Goal: Task Accomplishment & Management: Manage account settings

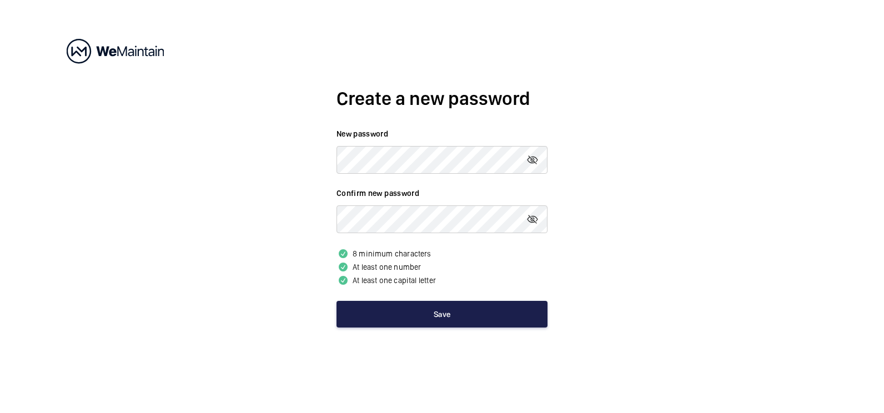
click at [446, 318] on button "Save" at bounding box center [441, 314] width 211 height 27
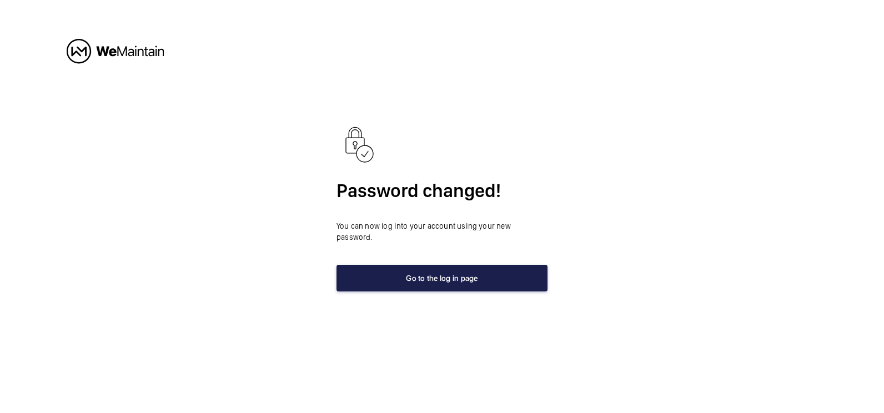
click at [439, 275] on button "Go to the log in page" at bounding box center [441, 278] width 211 height 27
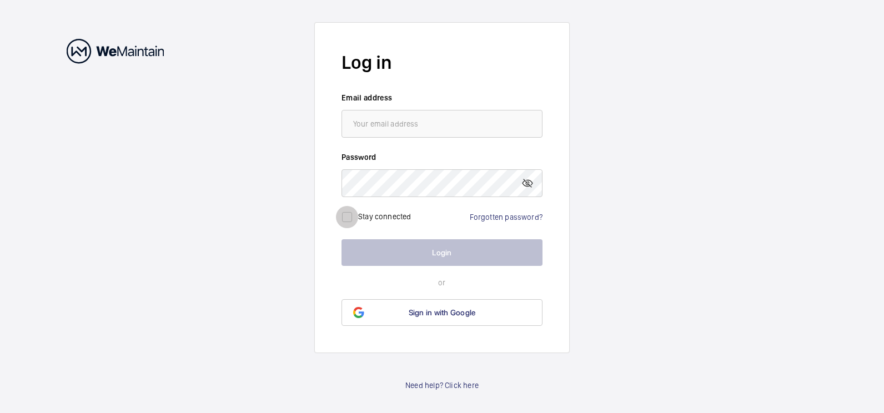
drag, startPoint x: 346, startPoint y: 216, endPoint x: 385, endPoint y: 236, distance: 43.7
click at [346, 216] on input "checkbox" at bounding box center [347, 217] width 22 height 22
checkbox input "true"
click at [386, 124] on input "email" at bounding box center [441, 124] width 201 height 28
click at [413, 124] on input "[PERSON_NAME]" at bounding box center [441, 124] width 201 height 28
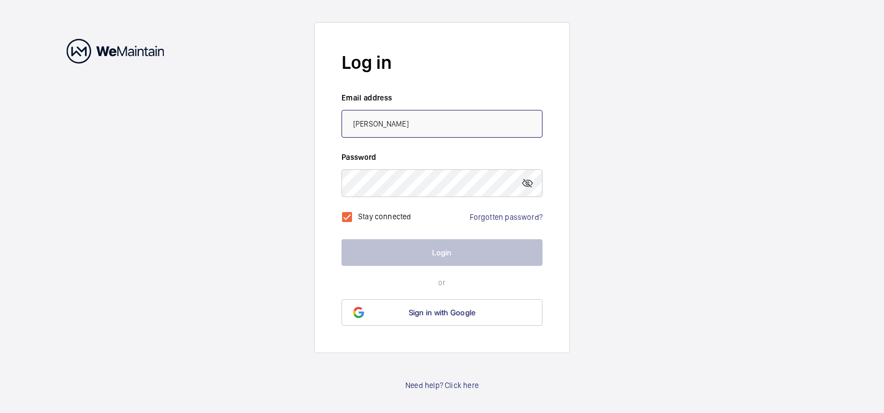
type input "[EMAIL_ADDRESS][DOMAIN_NAME]"
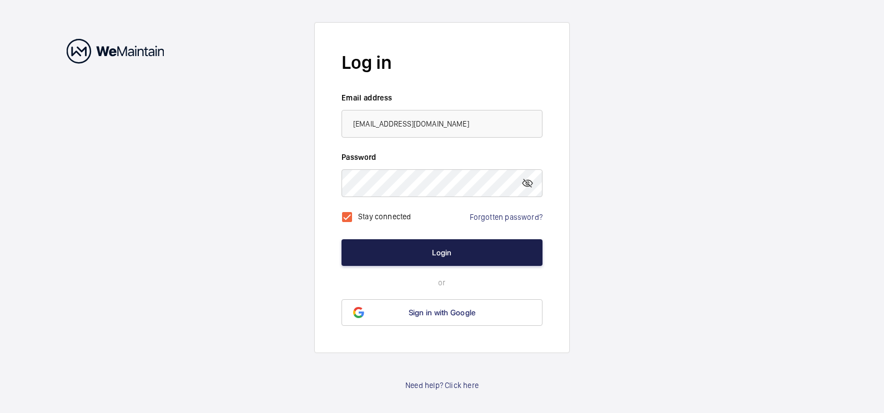
click at [452, 247] on button "Login" at bounding box center [441, 252] width 201 height 27
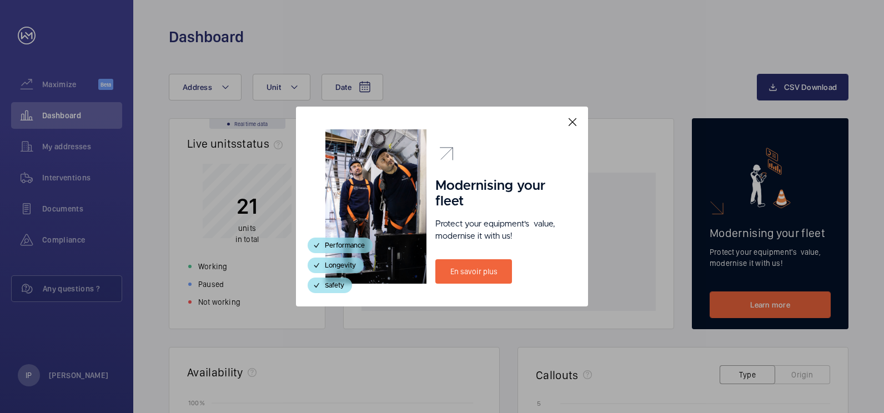
click at [572, 123] on mat-icon at bounding box center [572, 121] width 13 height 13
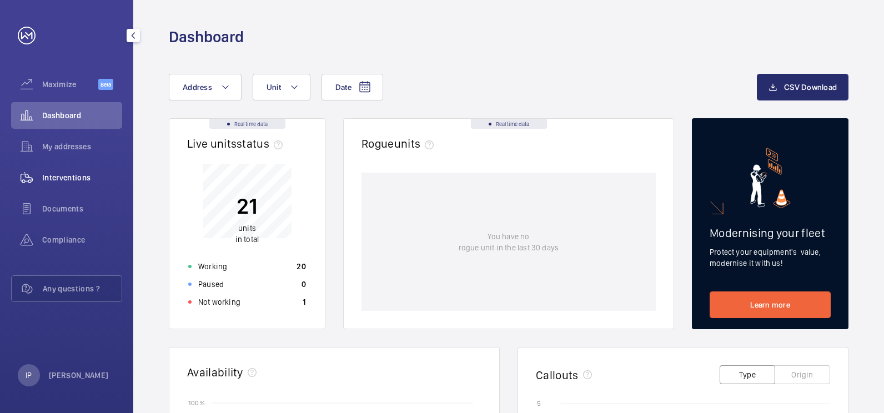
click at [73, 173] on span "Interventions" at bounding box center [82, 177] width 80 height 11
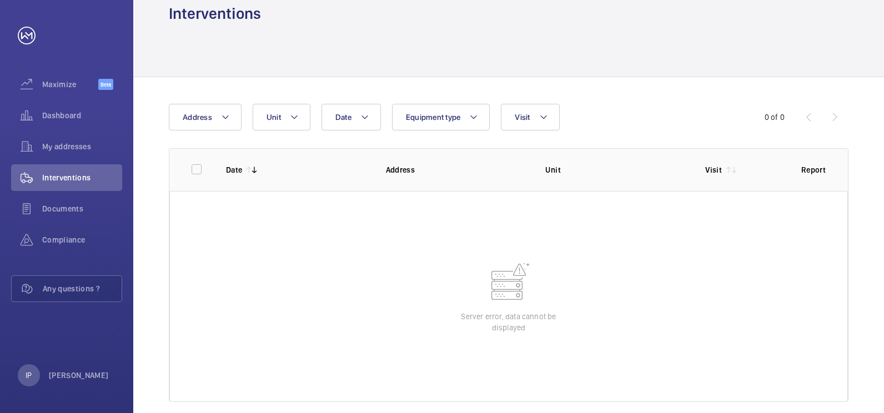
scroll to position [39, 0]
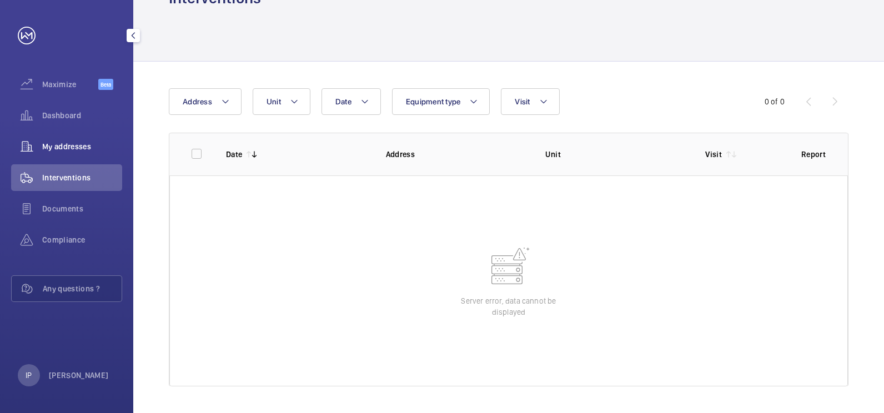
click at [72, 147] on span "My addresses" at bounding box center [82, 146] width 80 height 11
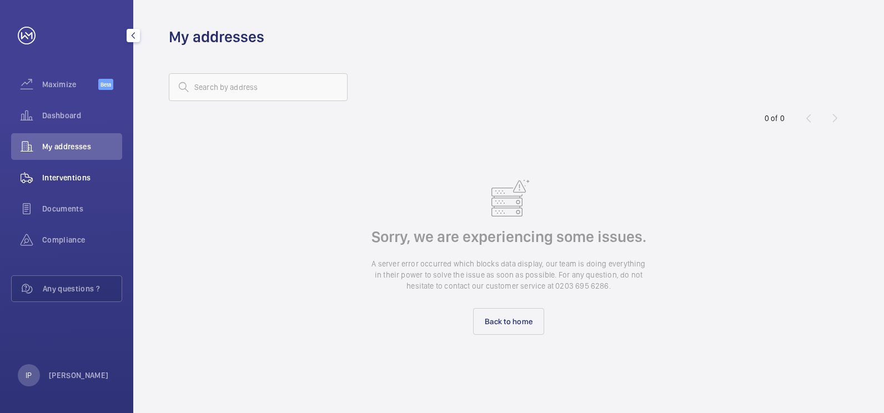
click at [66, 173] on span "Interventions" at bounding box center [82, 177] width 80 height 11
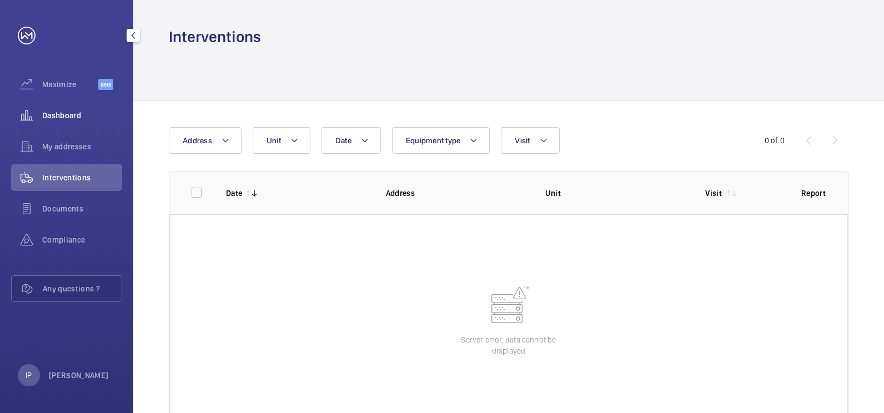
click at [68, 119] on span "Dashboard" at bounding box center [82, 115] width 80 height 11
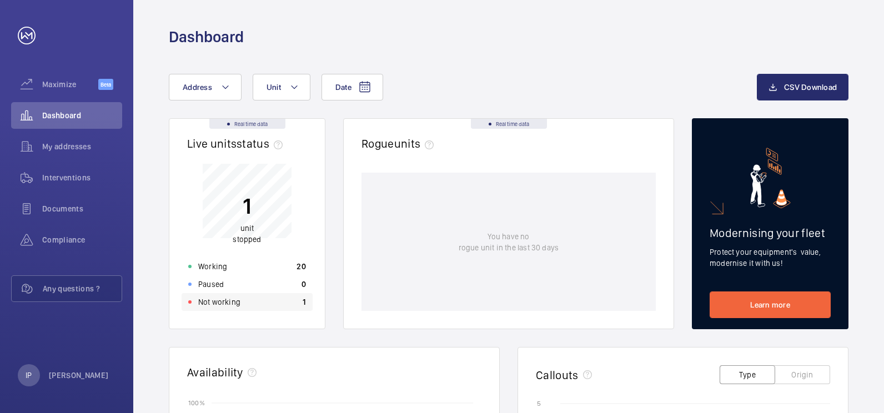
click at [265, 300] on div "Not working 1" at bounding box center [247, 302] width 131 height 18
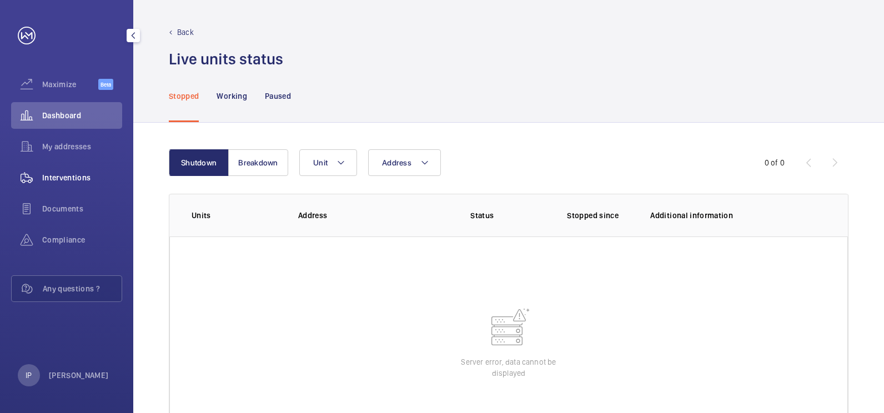
click at [83, 175] on span "Interventions" at bounding box center [82, 177] width 80 height 11
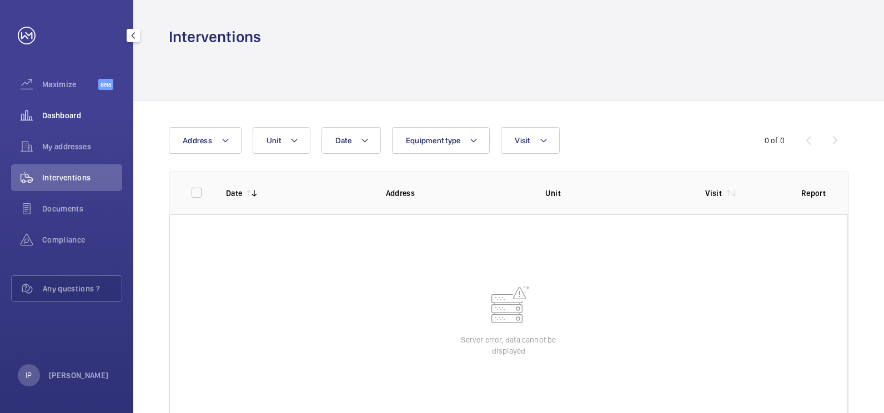
click at [67, 115] on span "Dashboard" at bounding box center [82, 115] width 80 height 11
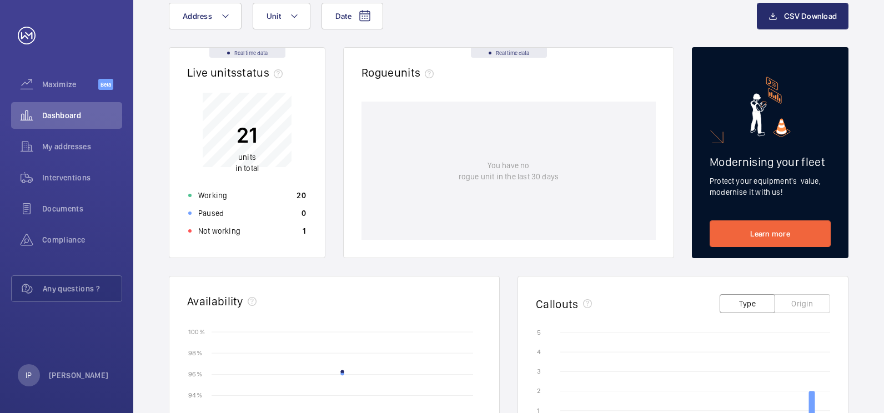
scroll to position [67, 0]
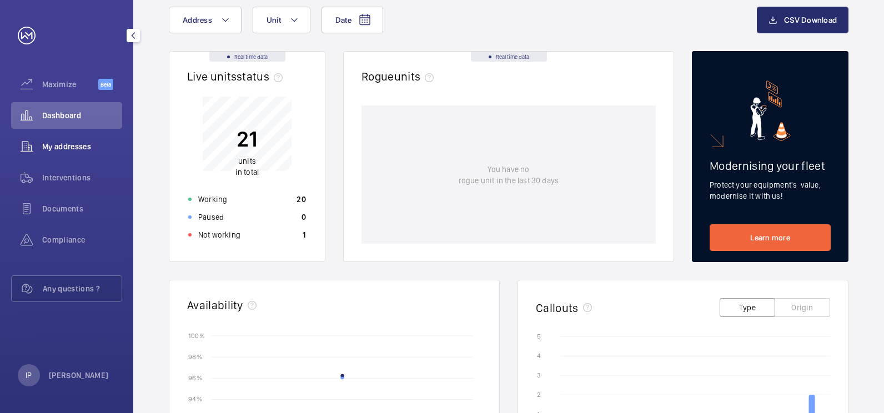
click at [73, 144] on span "My addresses" at bounding box center [82, 146] width 80 height 11
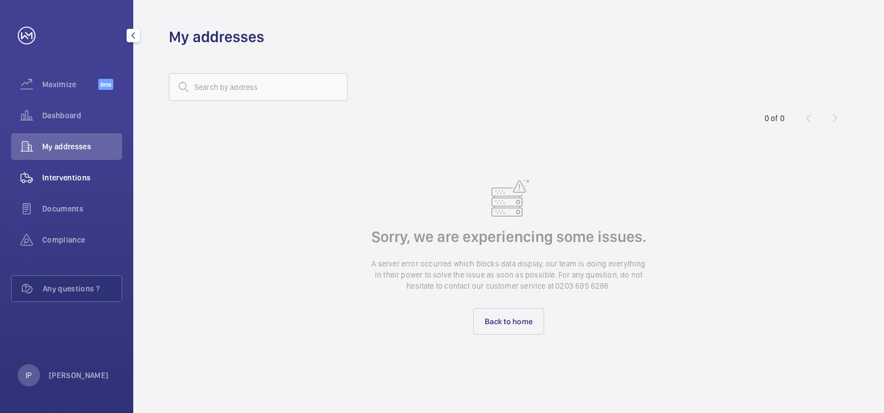
click at [77, 180] on span "Interventions" at bounding box center [82, 177] width 80 height 11
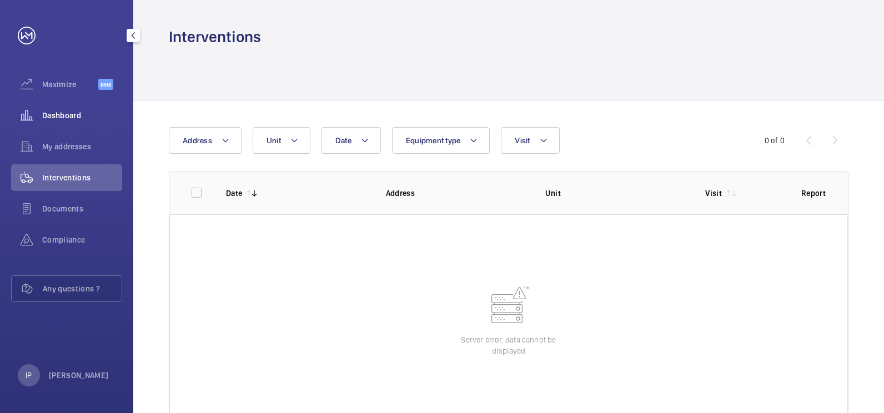
click at [60, 118] on span "Dashboard" at bounding box center [82, 115] width 80 height 11
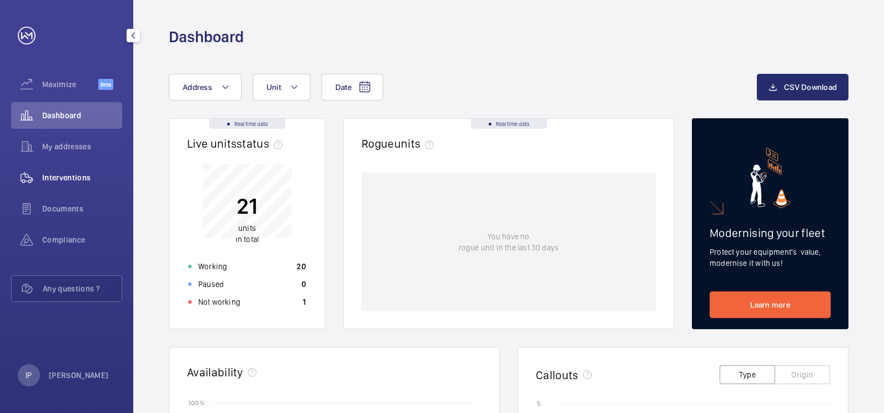
click at [72, 178] on span "Interventions" at bounding box center [82, 177] width 80 height 11
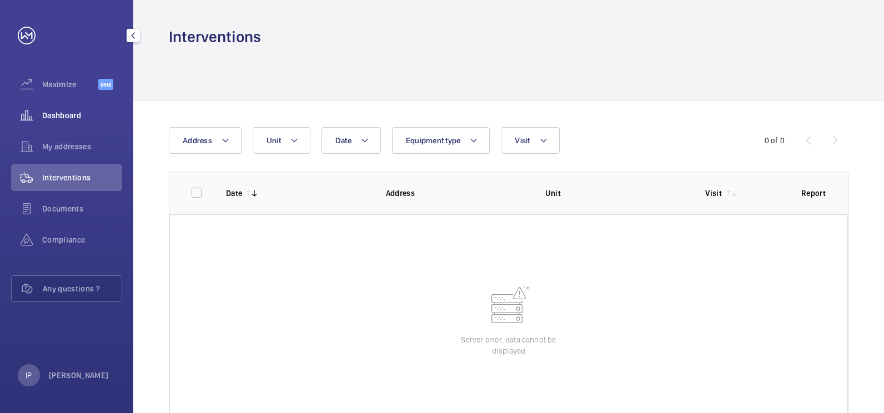
click at [69, 114] on span "Dashboard" at bounding box center [82, 115] width 80 height 11
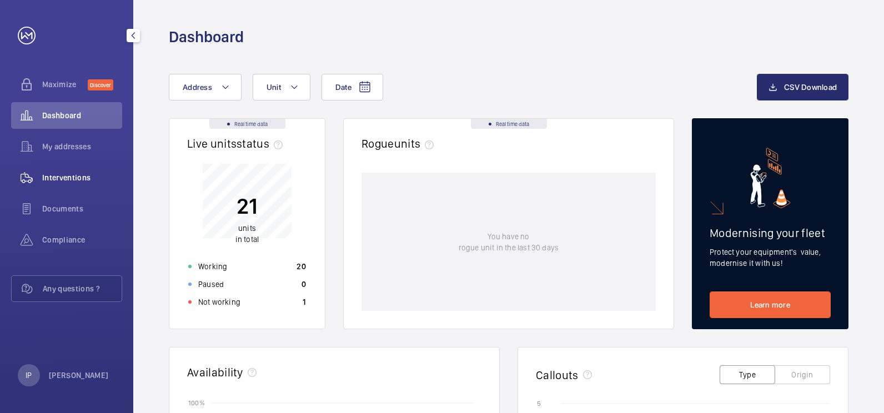
click at [66, 178] on span "Interventions" at bounding box center [82, 177] width 80 height 11
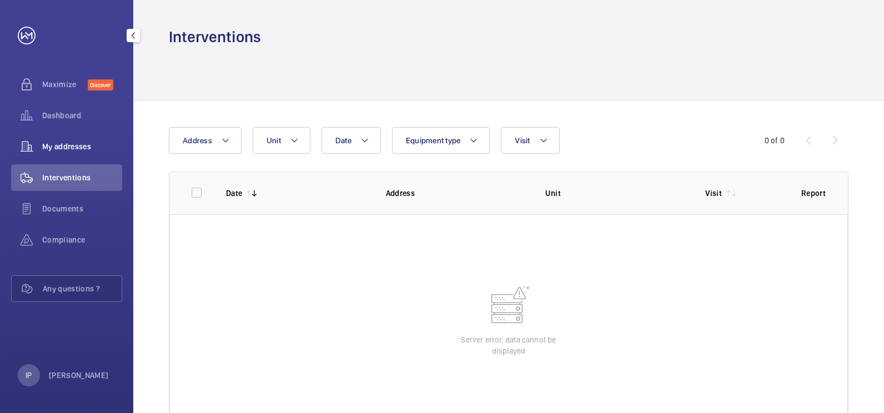
click at [70, 145] on span "My addresses" at bounding box center [82, 146] width 80 height 11
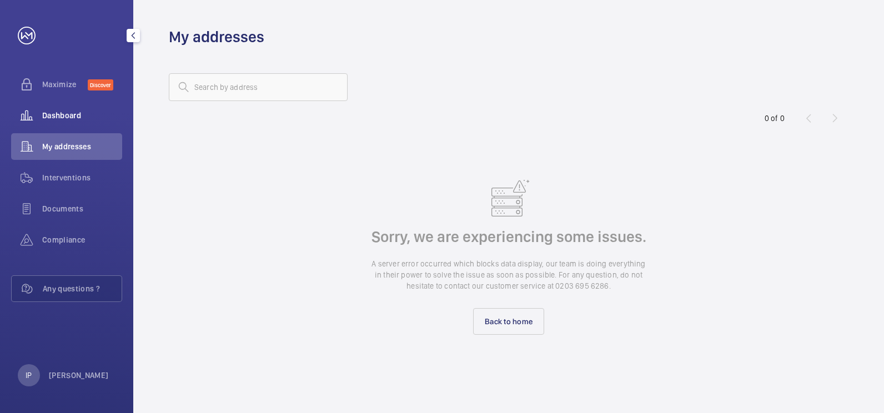
click at [80, 119] on span "Dashboard" at bounding box center [82, 115] width 80 height 11
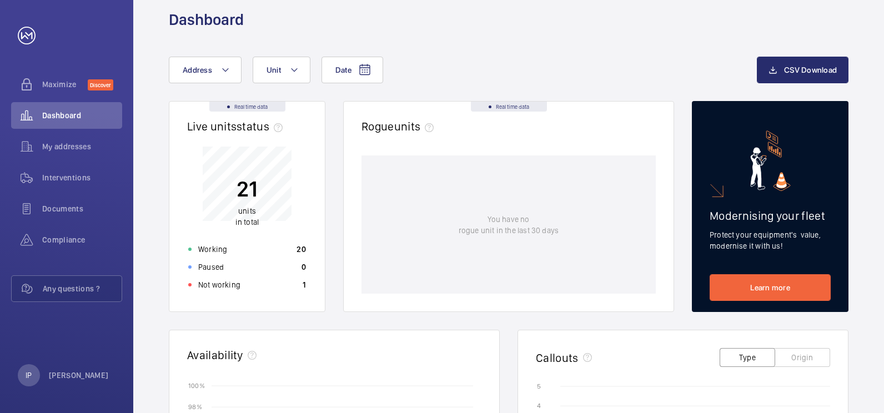
scroll to position [18, 0]
